Goal: Obtain resource: Download file/media

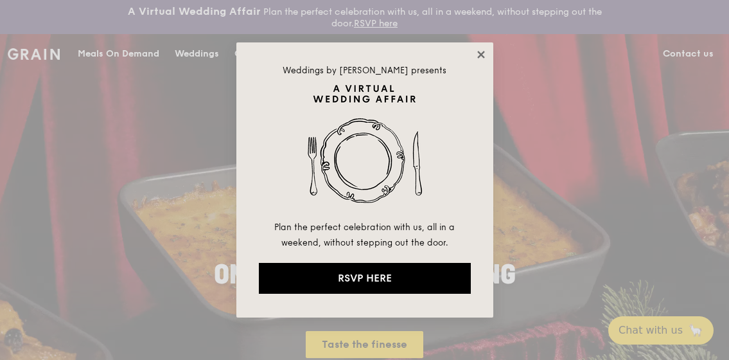
click at [481, 53] on icon at bounding box center [480, 54] width 7 height 7
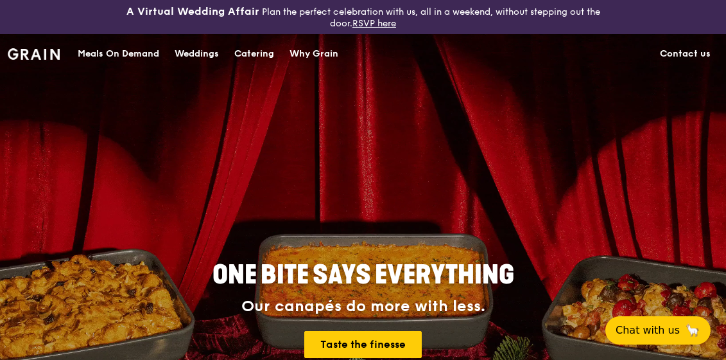
click at [247, 50] on div "Catering" at bounding box center [254, 54] width 40 height 39
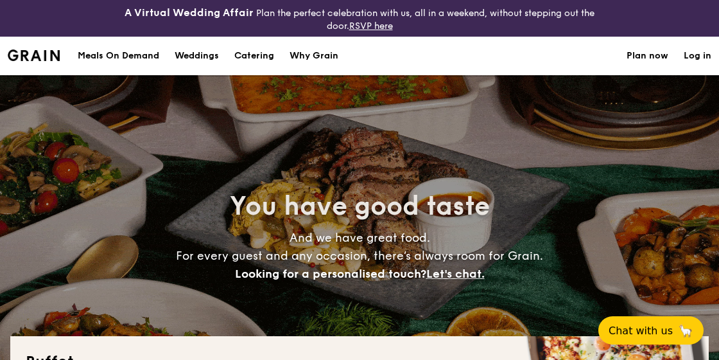
select select
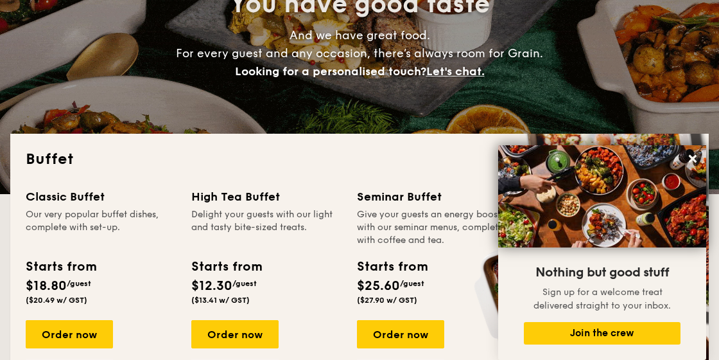
scroll to position [320, 0]
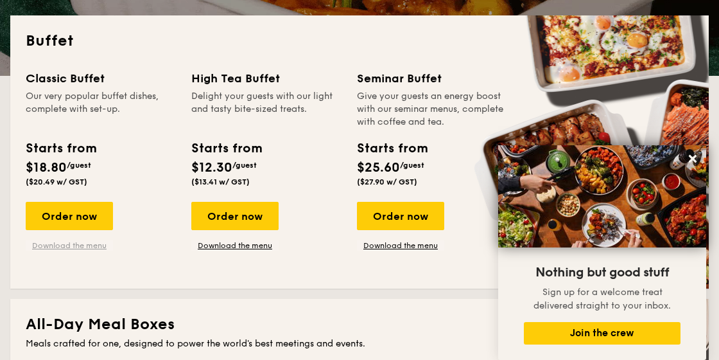
click at [72, 245] on link "Download the menu" at bounding box center [69, 245] width 87 height 10
